Goal: Share content

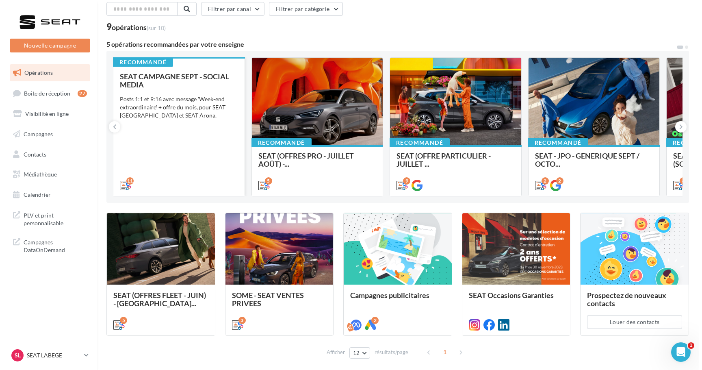
scroll to position [35, 0]
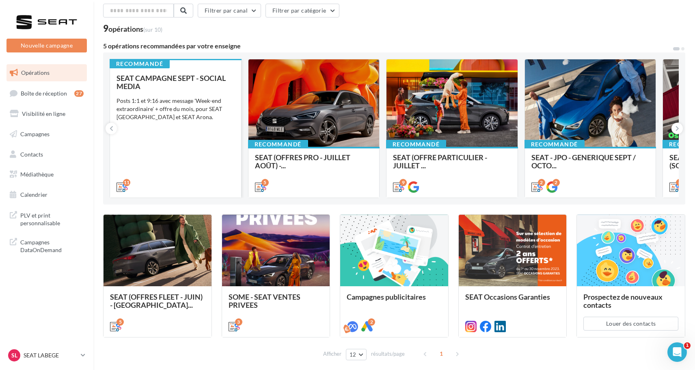
click at [198, 142] on div "SEAT CAMPAGNE SEPT - SOCIAL MEDIA Posts 1:1 et 9:16 avec message 'Week-end extr…" at bounding box center [176, 132] width 118 height 116
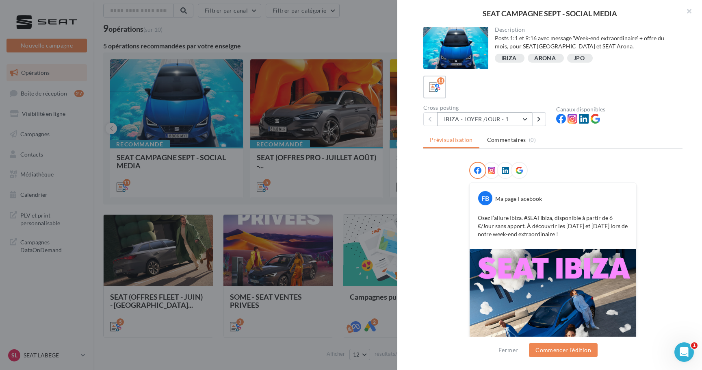
click at [505, 125] on button "IBIZA - LOYER /JOUR - 1" at bounding box center [484, 119] width 95 height 14
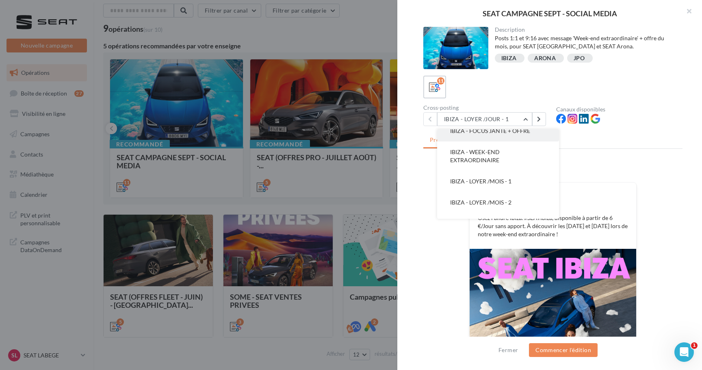
scroll to position [53, 0]
click at [497, 162] on button "IBIZA - WEEK-END EXTRAORDINAIRE" at bounding box center [498, 154] width 122 height 29
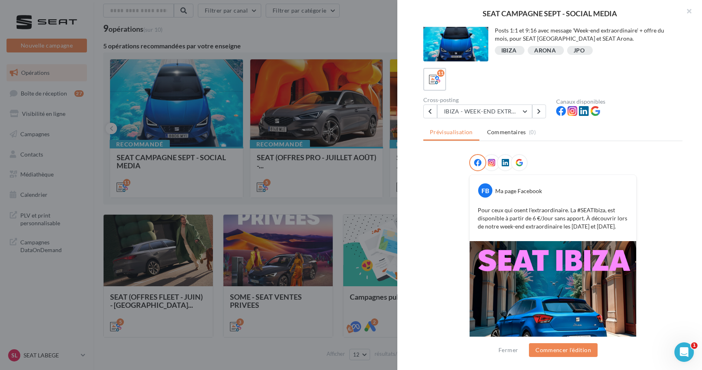
scroll to position [10, 0]
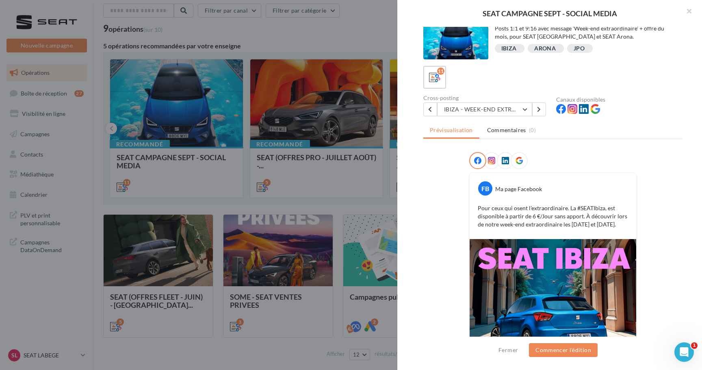
drag, startPoint x: 475, startPoint y: 206, endPoint x: 626, endPoint y: 224, distance: 151.7
click at [626, 224] on div "Pour ceux qui osent l'extraordinaire. La #SEATIbiza, est disponible à partir de…" at bounding box center [553, 216] width 162 height 28
copy p "Pour ceux qui osent l'extraordinaire. La #SEATIbiza, est disponible à partir de…"
click at [490, 108] on button "IBIZA - WEEK-END EXTRAORDINAIRE" at bounding box center [484, 109] width 95 height 14
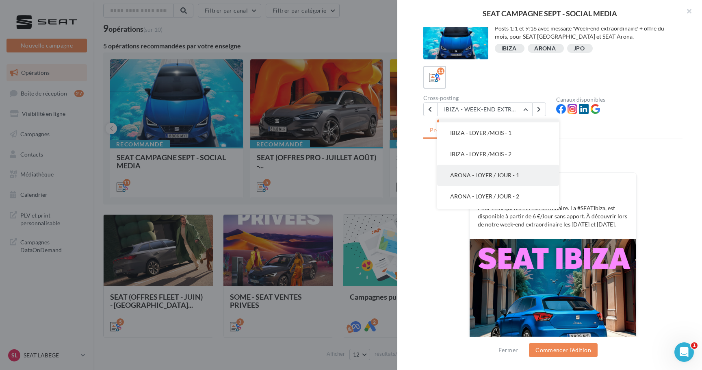
scroll to position [95, 0]
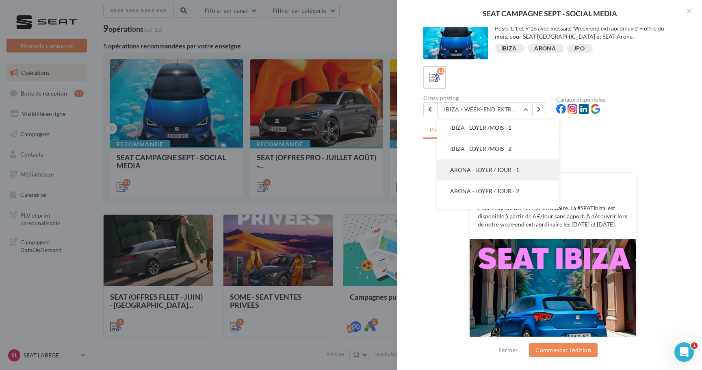
click at [480, 174] on button "ARONA - LOYER / JOUR - 1" at bounding box center [498, 169] width 122 height 21
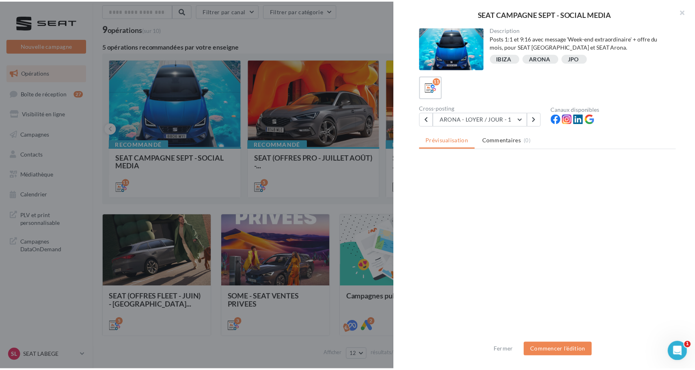
scroll to position [0, 0]
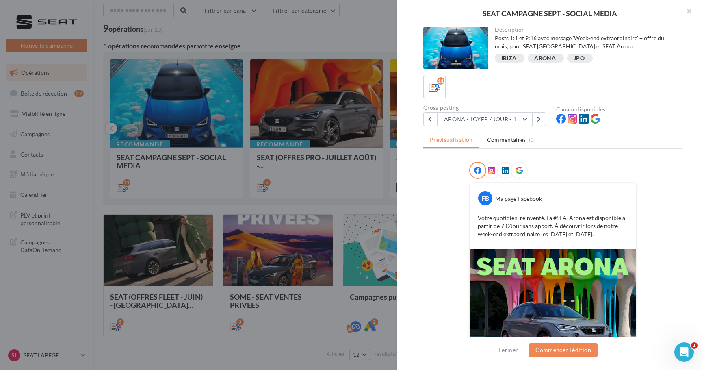
click at [578, 221] on p "Votre quotidien, réinventé. La #SEATArona est disponible à partir de 7 €/Jour s…" at bounding box center [553, 226] width 150 height 24
drag, startPoint x: 542, startPoint y: 217, endPoint x: 547, endPoint y: 228, distance: 11.6
click at [547, 228] on p "Votre quotidien, réinventé. La #SEATArona est disponible à partir de 7 €/Jour s…" at bounding box center [553, 226] width 150 height 24
copy p "La #SEATArona est disponible à partir de 7 €/Jour sans apport"
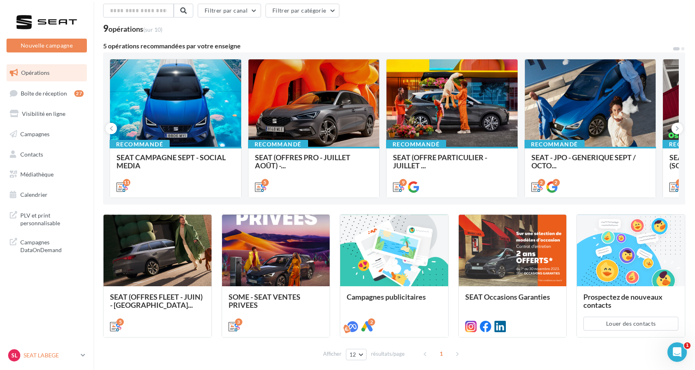
click at [84, 354] on icon at bounding box center [83, 354] width 4 height 7
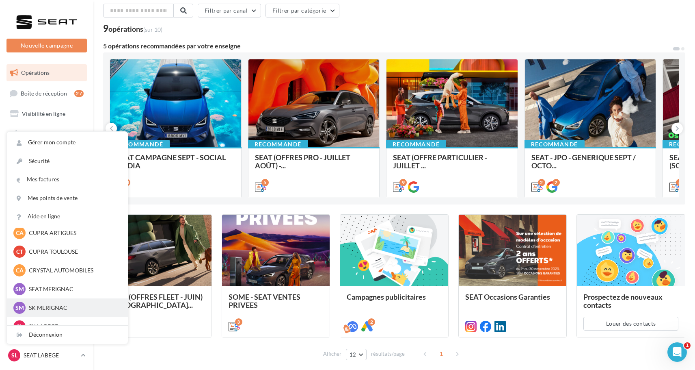
scroll to position [51, 0]
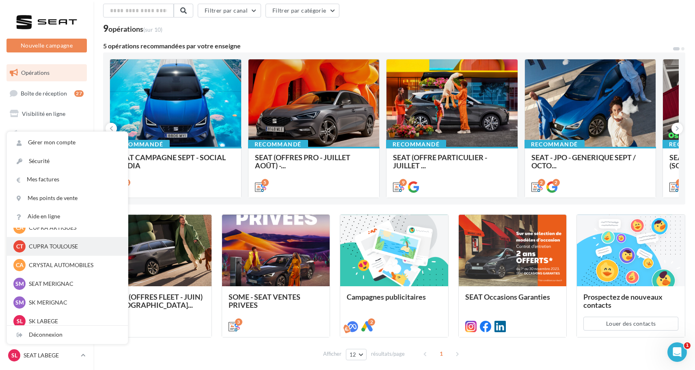
click at [75, 251] on div "CT CUPRA TOULOUSE cupra_toulouse" at bounding box center [67, 246] width 108 height 12
